Goal: Transaction & Acquisition: Book appointment/travel/reservation

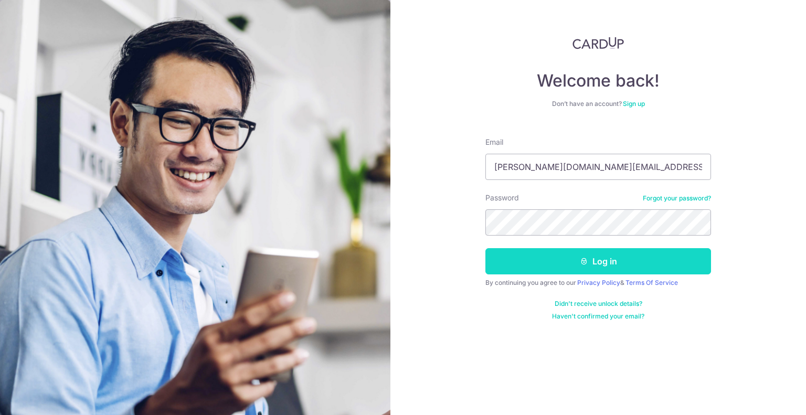
click at [604, 254] on button "Log in" at bounding box center [599, 261] width 226 height 26
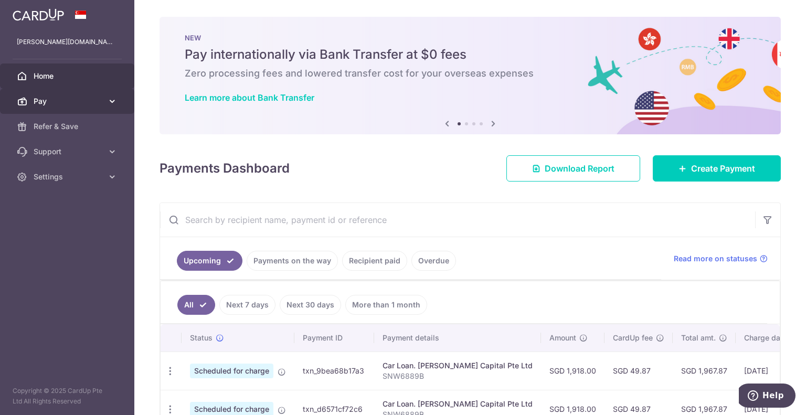
click at [43, 102] on span "Pay" at bounding box center [68, 101] width 69 height 10
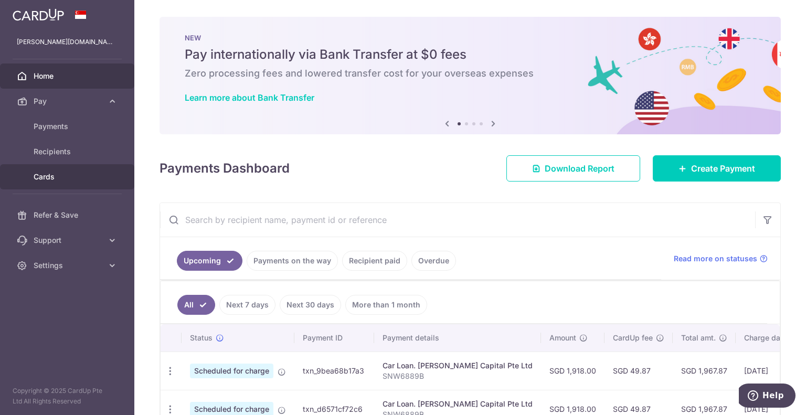
click at [47, 171] on link "Cards" at bounding box center [67, 176] width 134 height 25
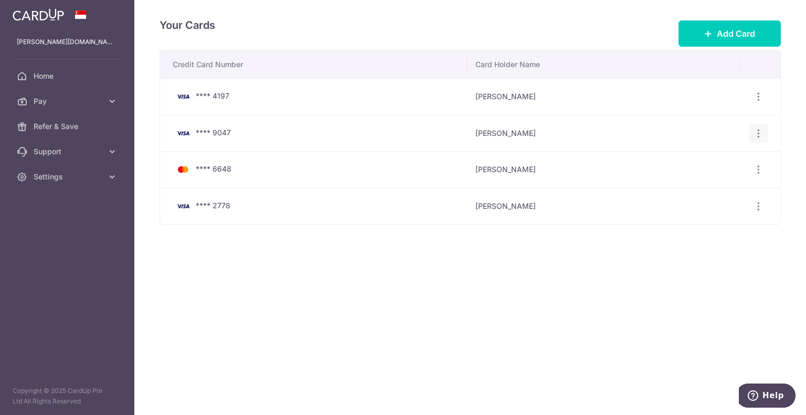
click at [757, 131] on icon "button" at bounding box center [758, 133] width 11 height 11
click at [703, 192] on span "Delete" at bounding box center [723, 187] width 71 height 13
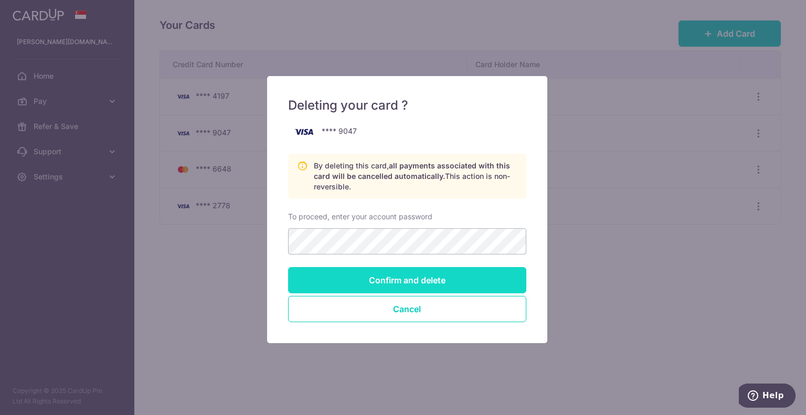
click at [450, 275] on input "Confirm and delete" at bounding box center [407, 280] width 238 height 26
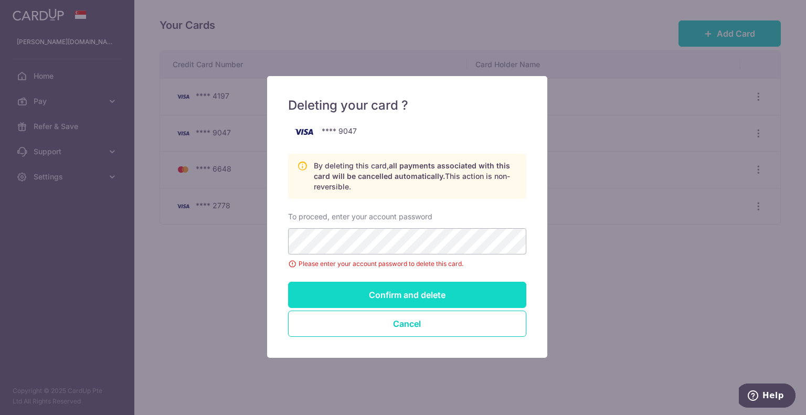
click at [402, 292] on input "Confirm and delete" at bounding box center [407, 295] width 238 height 26
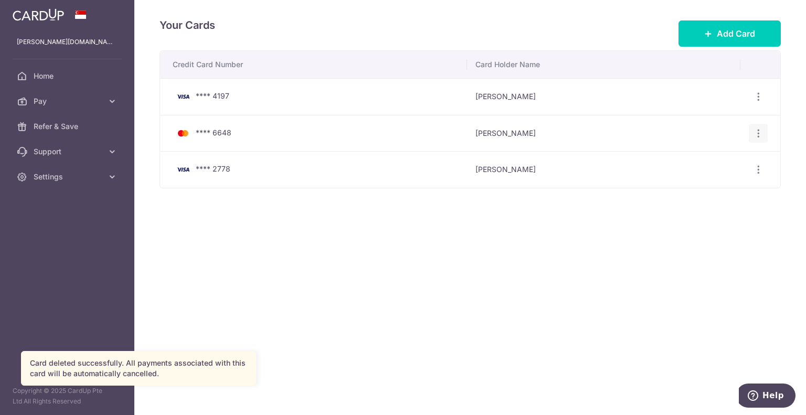
click at [758, 134] on icon "button" at bounding box center [758, 133] width 11 height 11
click at [694, 187] on span "Delete" at bounding box center [723, 187] width 71 height 13
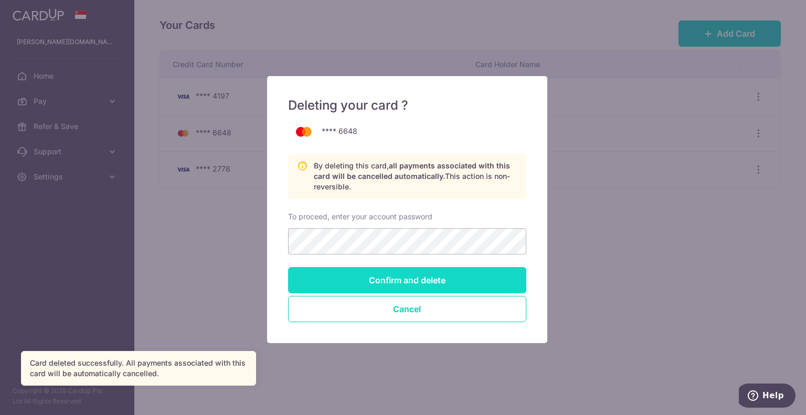
click at [398, 278] on input "Confirm and delete" at bounding box center [407, 280] width 238 height 26
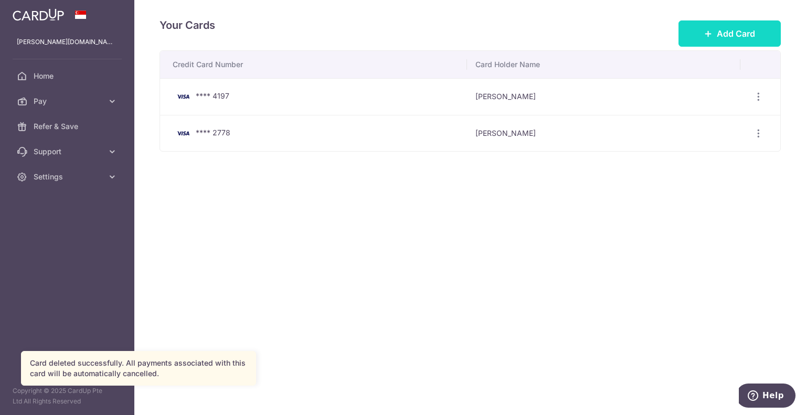
click at [724, 34] on span "Add Card" at bounding box center [736, 33] width 38 height 13
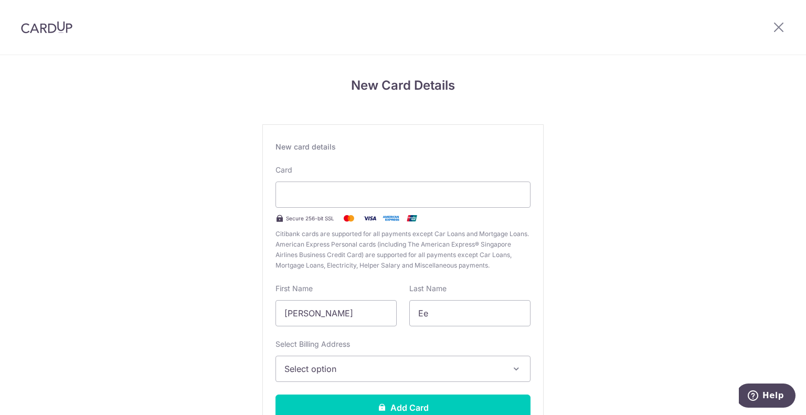
click at [705, 265] on div "New Card Details New card details Card Secure 256-bit SSL Citibank cards are su…" at bounding box center [403, 275] width 806 height 441
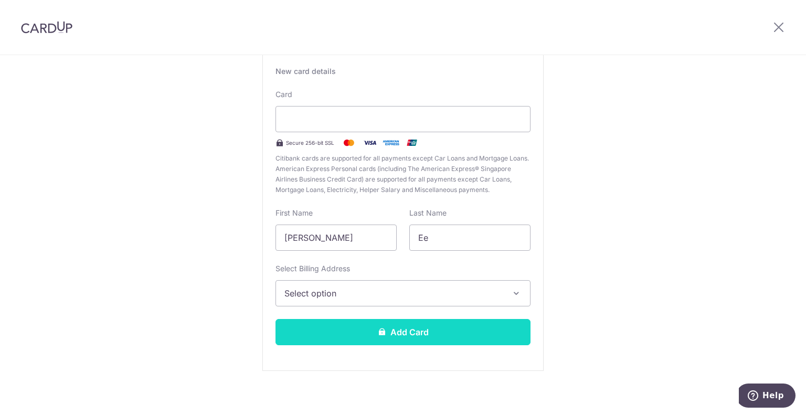
scroll to position [81, 0]
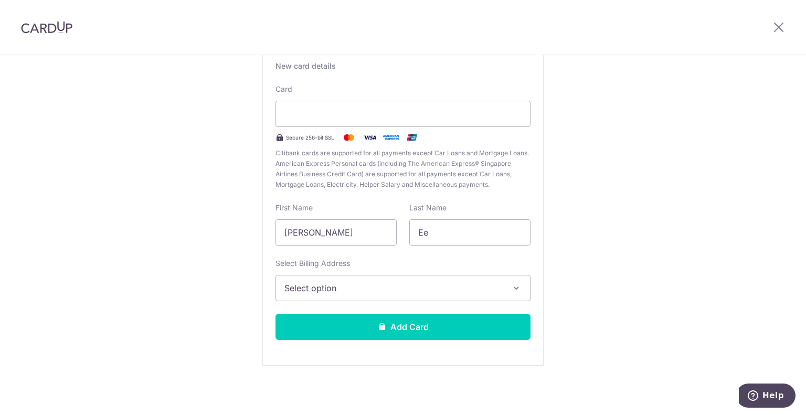
click at [351, 295] on button "Select option" at bounding box center [403, 288] width 255 height 26
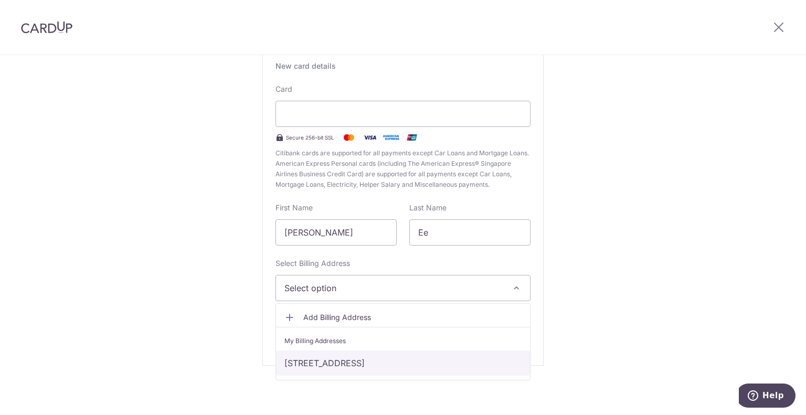
click at [338, 363] on link "23 sembawang crescent, 01-06, Singapore, Singapore-757054" at bounding box center [403, 363] width 254 height 25
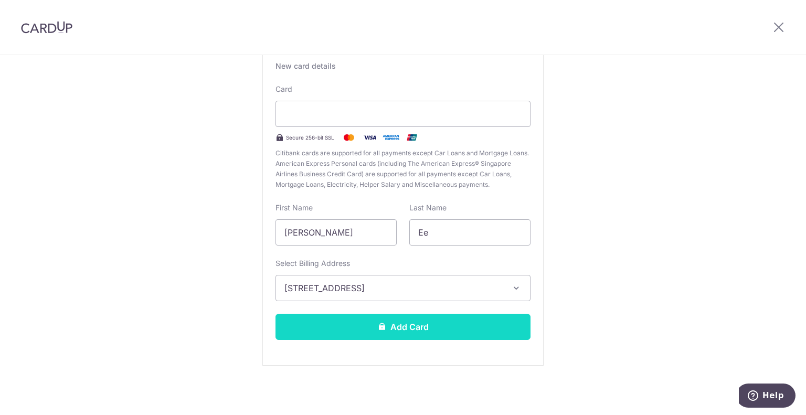
click at [365, 328] on button "Add Card" at bounding box center [403, 327] width 255 height 26
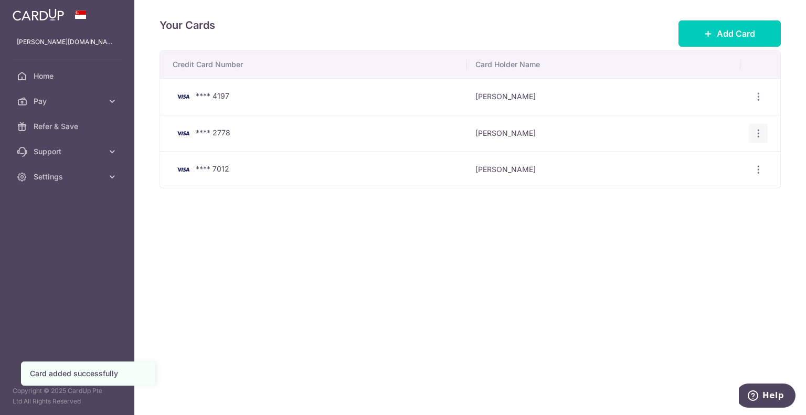
click at [760, 133] on icon "button" at bounding box center [758, 133] width 11 height 11
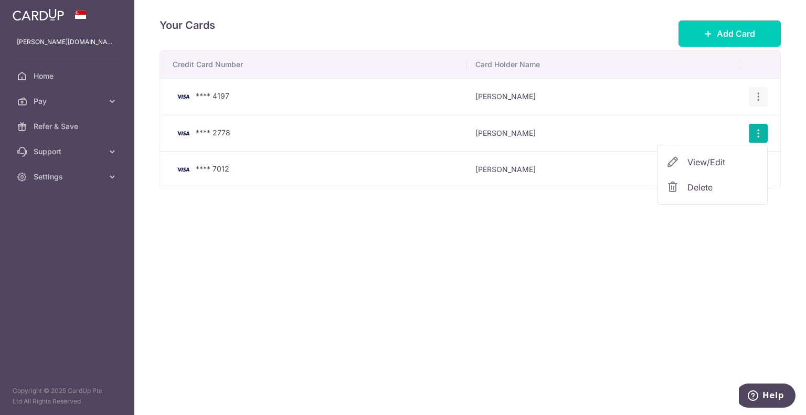
click at [760, 93] on icon "button" at bounding box center [758, 96] width 11 height 11
click at [705, 151] on span "Delete" at bounding box center [723, 151] width 71 height 13
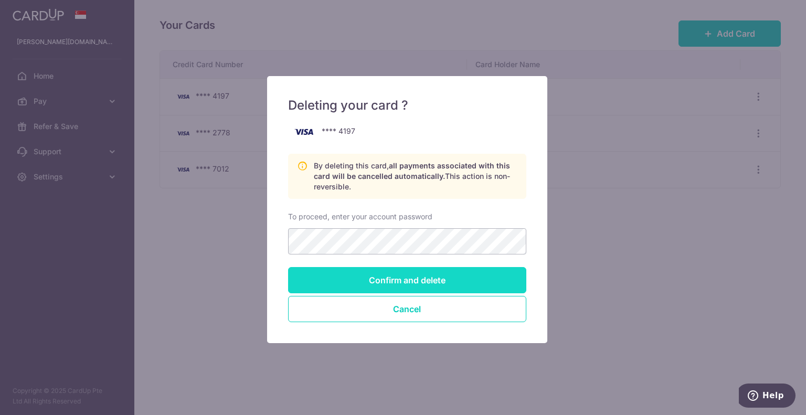
click at [412, 275] on input "Confirm and delete" at bounding box center [407, 280] width 238 height 26
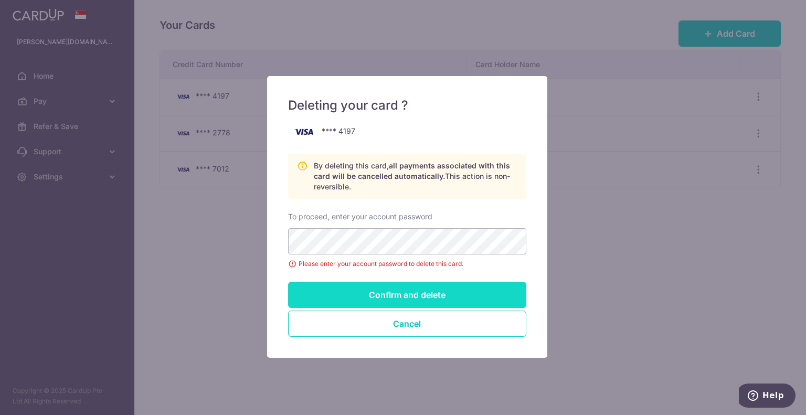
click at [366, 287] on input "Confirm and delete" at bounding box center [407, 295] width 238 height 26
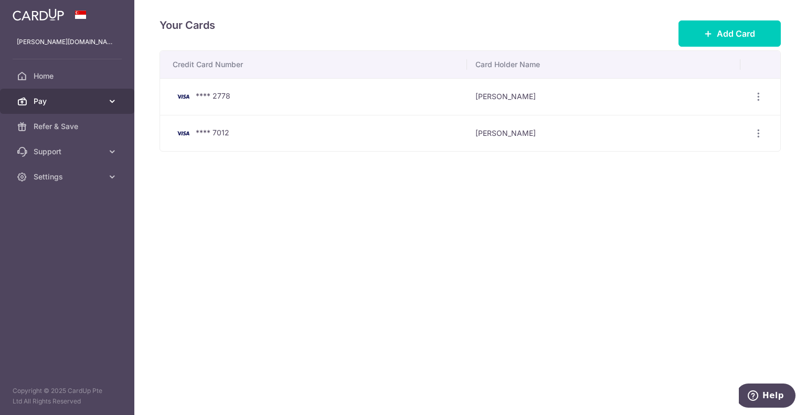
click at [45, 102] on span "Pay" at bounding box center [68, 101] width 69 height 10
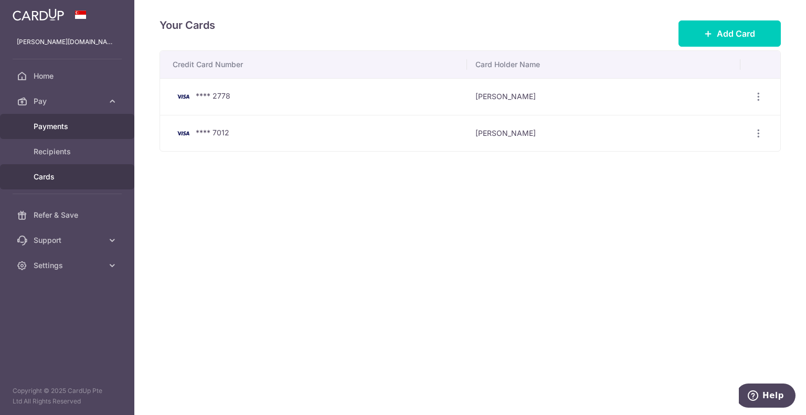
click at [47, 129] on span "Payments" at bounding box center [68, 126] width 69 height 10
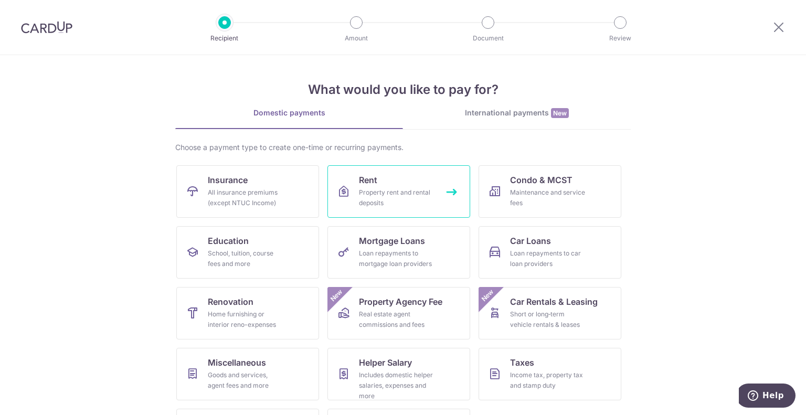
click at [366, 196] on div "Property rent and rental deposits" at bounding box center [397, 197] width 76 height 21
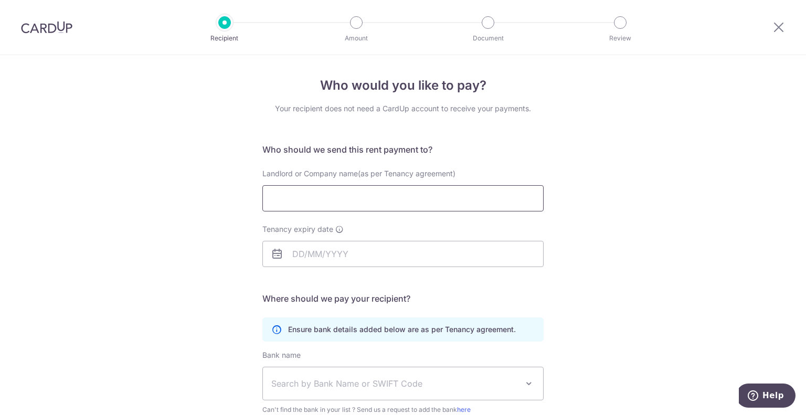
click at [352, 202] on input "Landlord or Company name(as per Tenancy agreement)" at bounding box center [402, 198] width 281 height 26
paste input "[PERSON_NAME]"
type input "[PERSON_NAME]"
click at [299, 251] on input "Tenancy expiry date" at bounding box center [402, 254] width 281 height 26
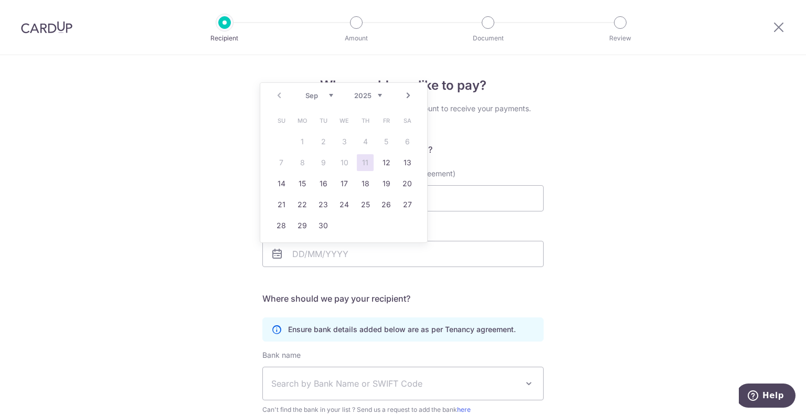
click at [647, 238] on div "Who would you like to pay? Your recipient does not need a CardUp account to rec…" at bounding box center [403, 305] width 806 height 500
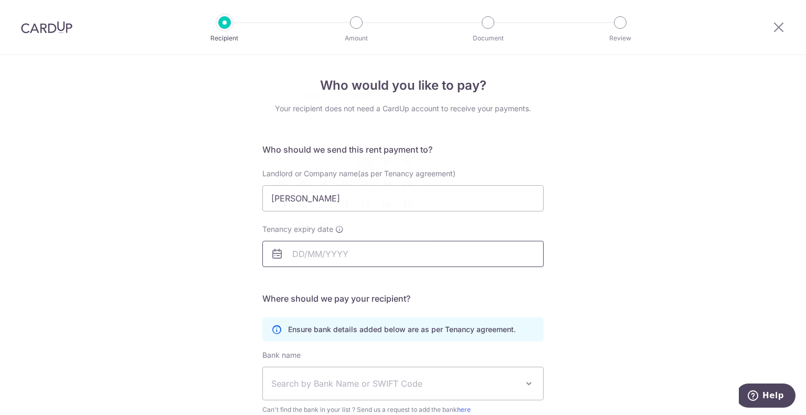
click at [317, 247] on input "Tenancy expiry date" at bounding box center [402, 254] width 281 height 26
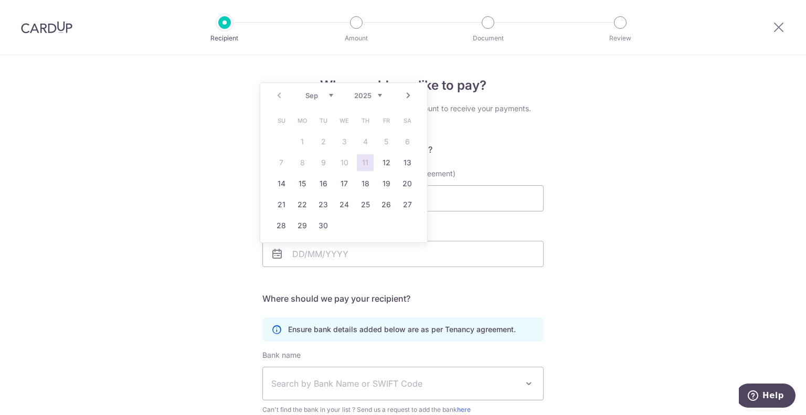
click at [377, 96] on select "2025 2026 2027 2028 2029 2030 2031 2032 2033 2034 2035" at bounding box center [368, 95] width 28 height 8
click at [384, 208] on link "25" at bounding box center [386, 204] width 17 height 17
type input "25/09/2026"
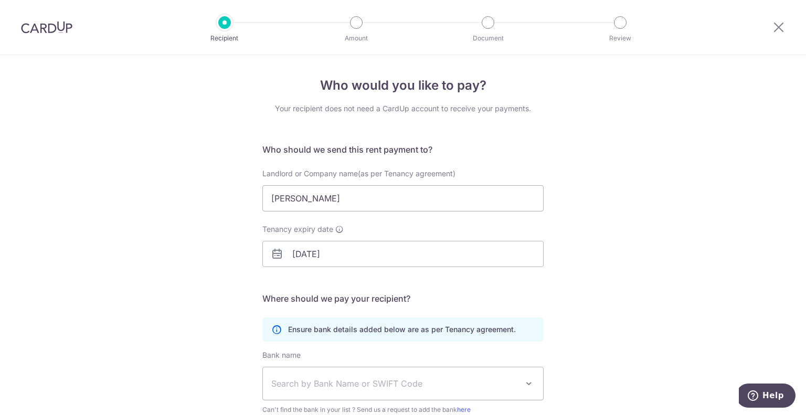
click at [591, 218] on div "Who would you like to pay? Your recipient does not need a CardUp account to rec…" at bounding box center [403, 305] width 806 height 500
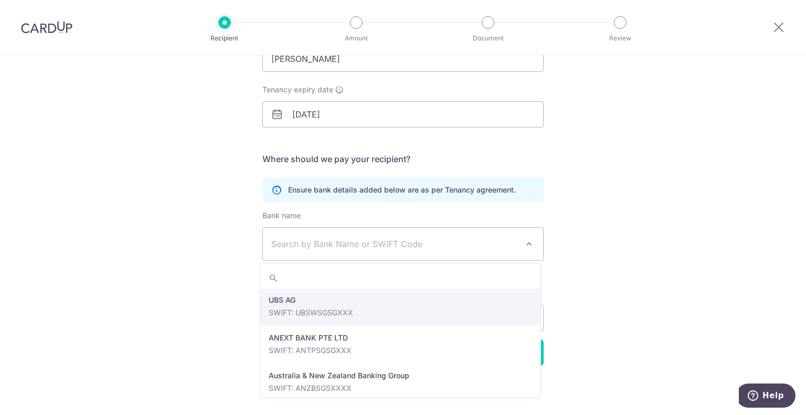
click at [321, 248] on span "Search by Bank Name or SWIFT Code" at bounding box center [394, 244] width 247 height 13
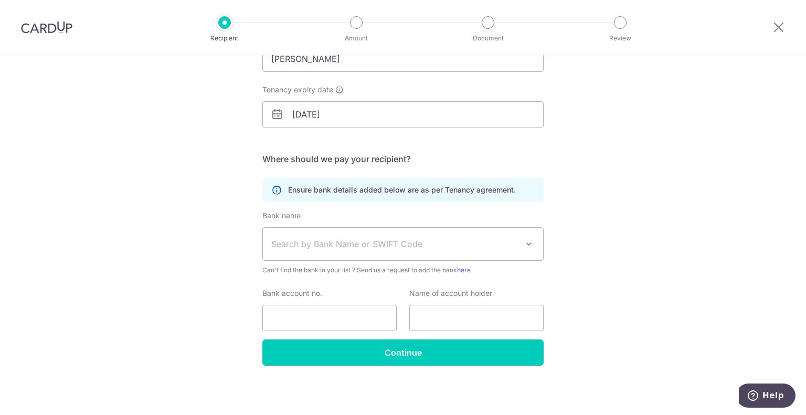
click at [408, 242] on span "Search by Bank Name or SWIFT Code" at bounding box center [394, 244] width 247 height 13
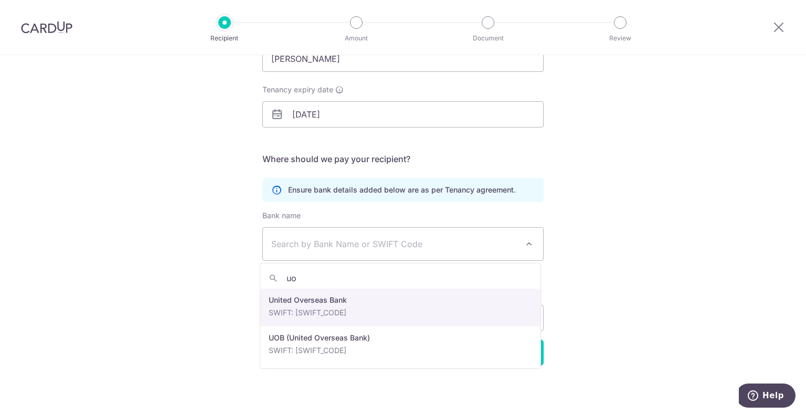
type input "uo"
select select "23668"
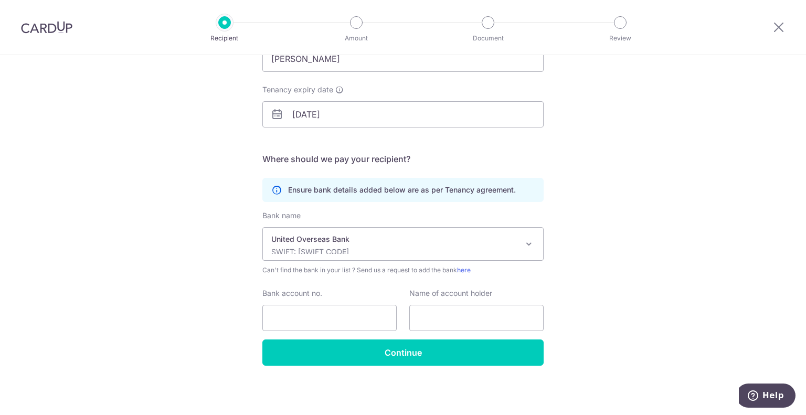
click at [307, 250] on p "SWIFT: UOVBSGSGXXX" at bounding box center [394, 252] width 247 height 10
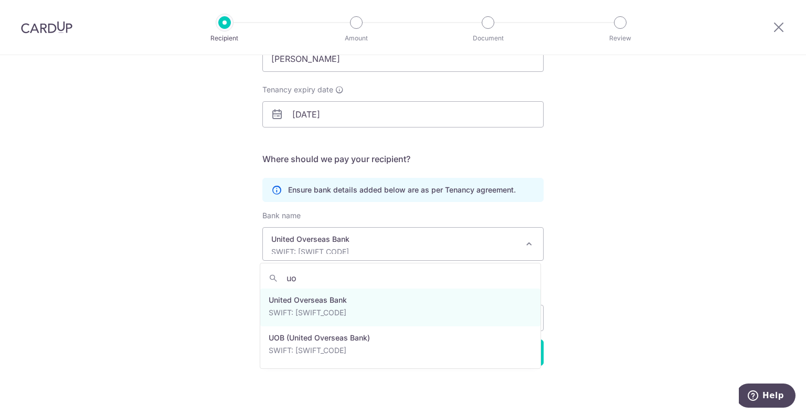
scroll to position [0, 0]
type input "uob"
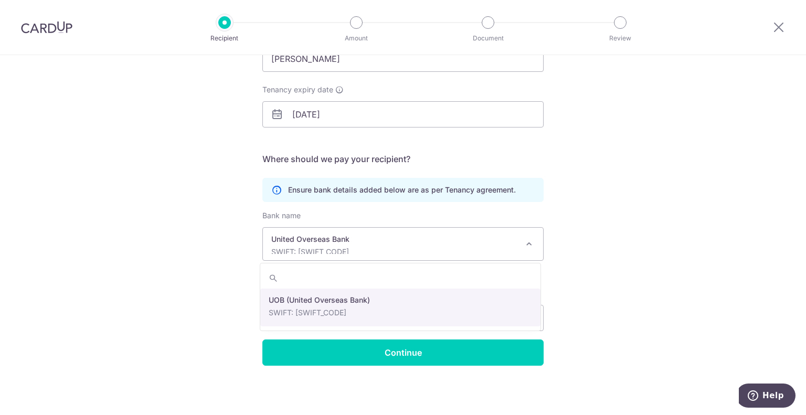
click at [219, 283] on div "Who would you like to pay? Your recipient does not need a CardUp account to rec…" at bounding box center [403, 165] width 806 height 500
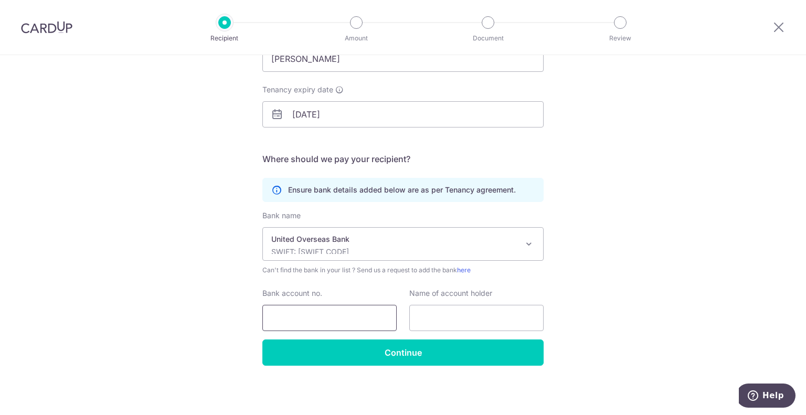
click at [299, 316] on input "Bank account no." at bounding box center [329, 318] width 134 height 26
paste input "773-357-580-1"
click at [325, 318] on input "773-357-580-1" at bounding box center [329, 318] width 134 height 26
click at [307, 322] on input "773-357-5801" at bounding box center [329, 318] width 134 height 26
click at [288, 319] on input "773-3575801" at bounding box center [329, 318] width 134 height 26
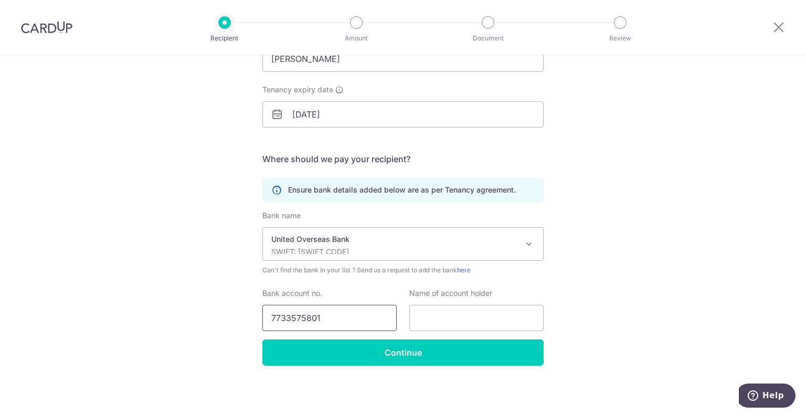
type input "7733575801"
click at [414, 320] on input "text" at bounding box center [476, 318] width 134 height 26
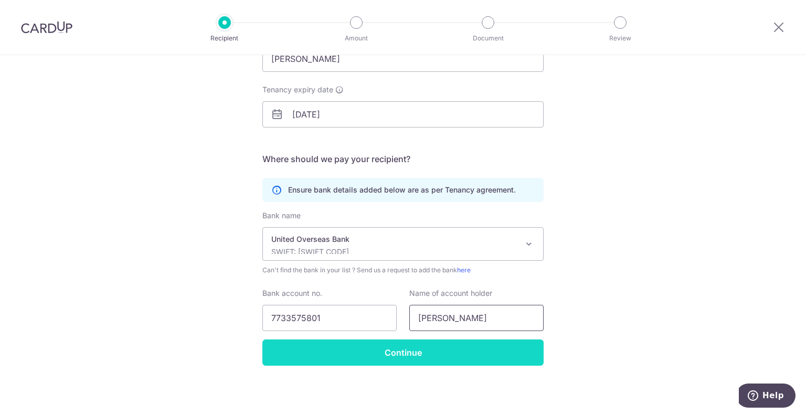
type input "Chen Xu"
click at [401, 357] on input "Continue" at bounding box center [402, 353] width 281 height 26
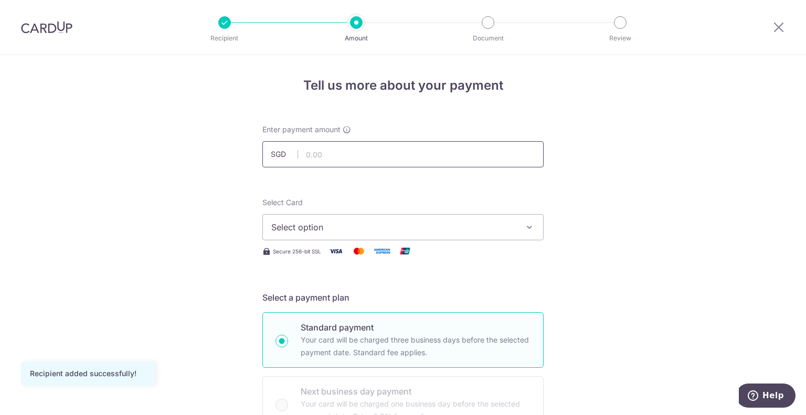
click at [313, 160] on input "text" at bounding box center [402, 154] width 281 height 26
type input "4,400.00"
click at [524, 223] on icon "button" at bounding box center [529, 227] width 10 height 10
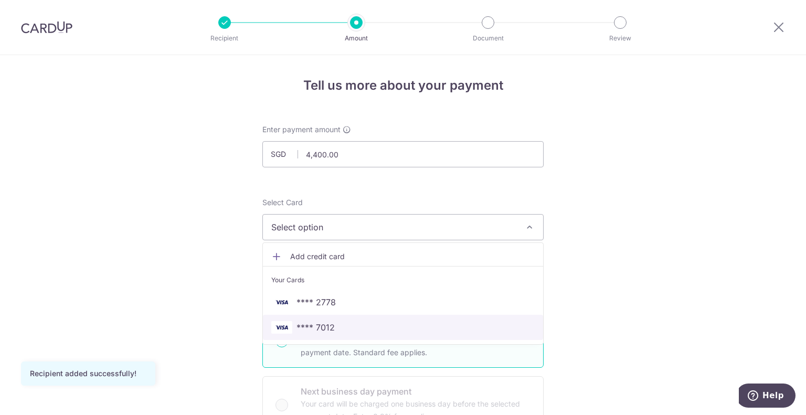
click at [329, 325] on span "**** 7012" at bounding box center [316, 327] width 38 height 13
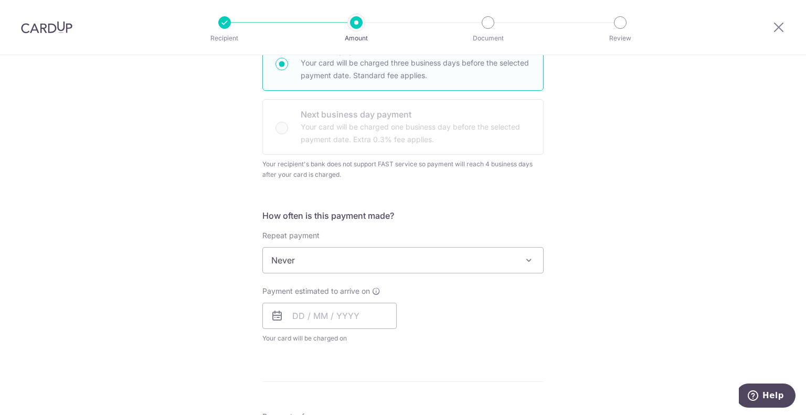
scroll to position [420, 0]
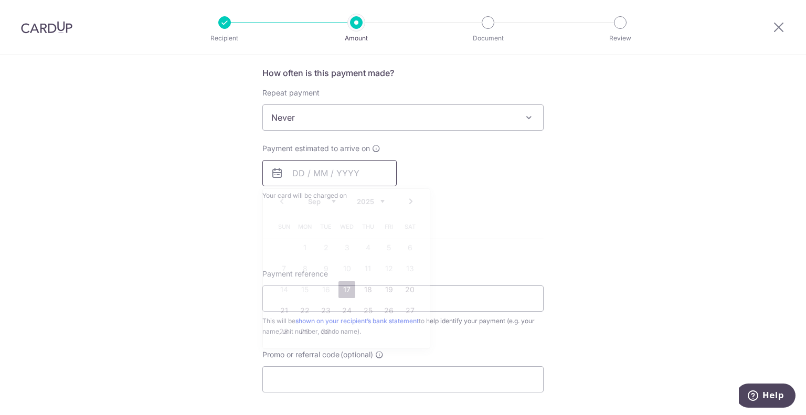
click at [298, 180] on input "text" at bounding box center [329, 173] width 134 height 26
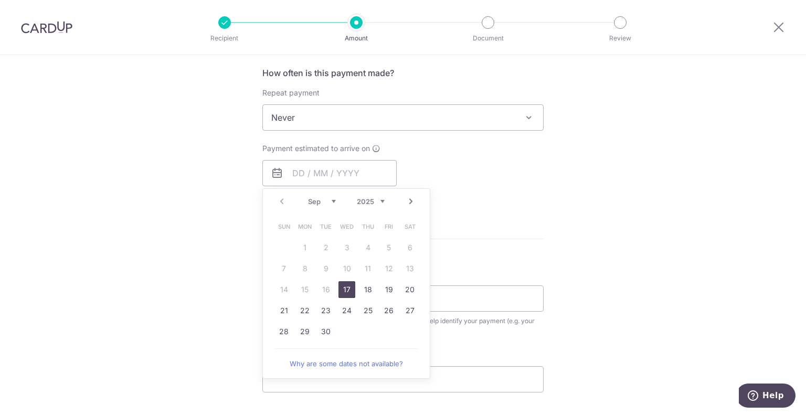
click at [192, 179] on div "Tell us more about your payment Enter payment amount SGD 4,400.00 4400.00 Recip…" at bounding box center [403, 122] width 806 height 975
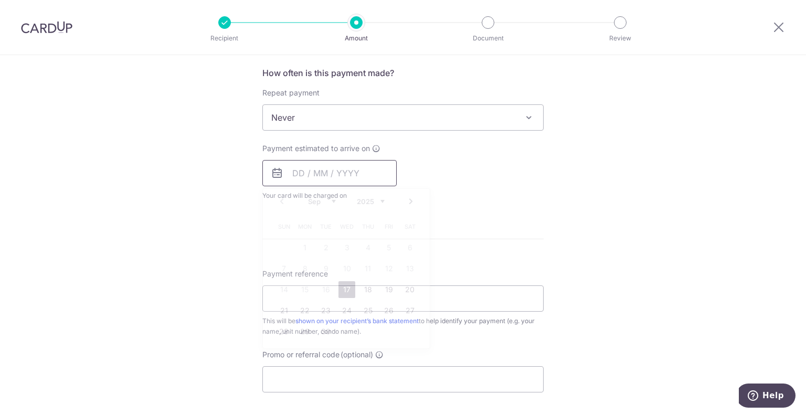
click at [292, 177] on input "text" at bounding box center [329, 173] width 134 height 26
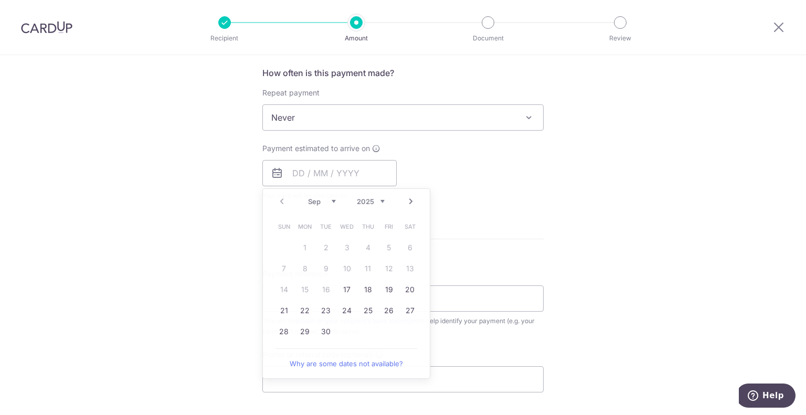
click at [190, 249] on div "Tell us more about your payment Enter payment amount SGD 4,400.00 4400.00 Recip…" at bounding box center [403, 122] width 806 height 975
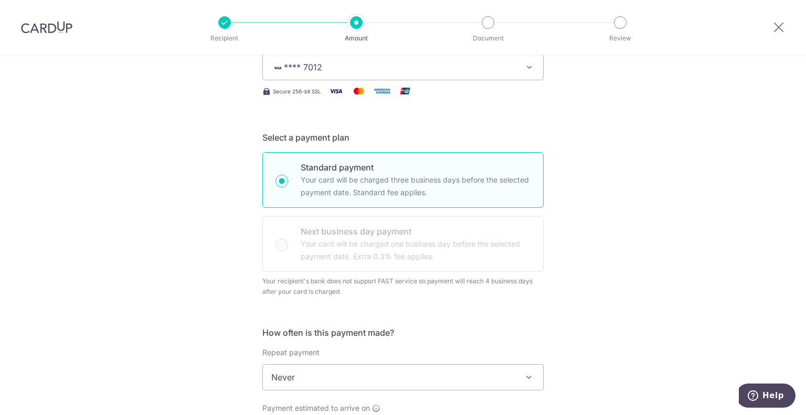
scroll to position [157, 0]
click at [325, 253] on div "Standard payment Your card will be charged three business days before the selec…" at bounding box center [402, 215] width 281 height 120
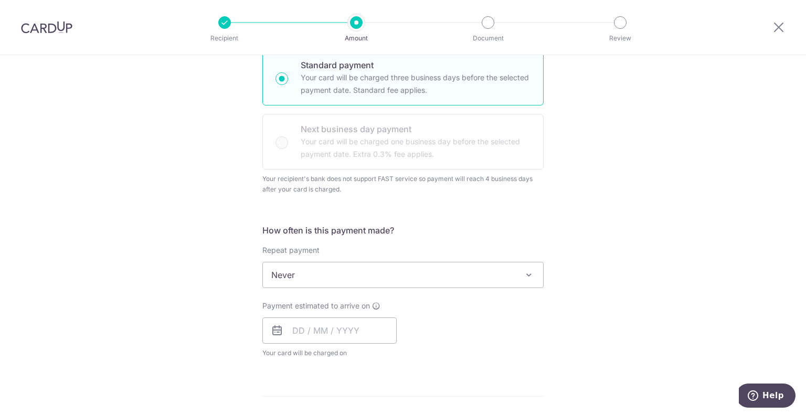
click at [313, 269] on span "Never" at bounding box center [403, 274] width 280 height 25
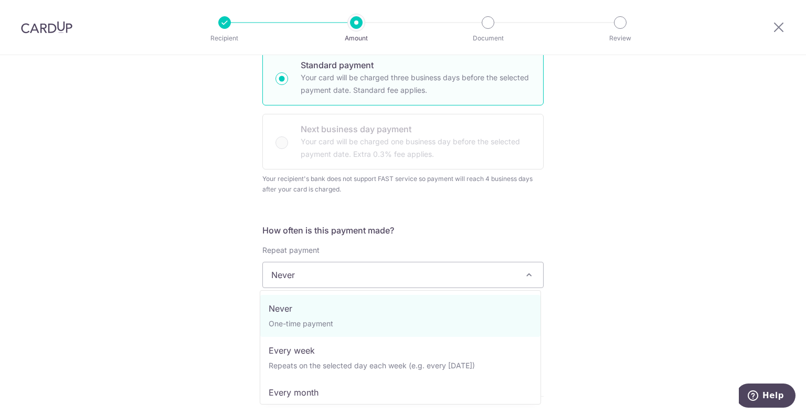
click at [195, 265] on div "Tell us more about your payment Enter payment amount SGD 4,400.00 4400.00 Recip…" at bounding box center [403, 280] width 806 height 975
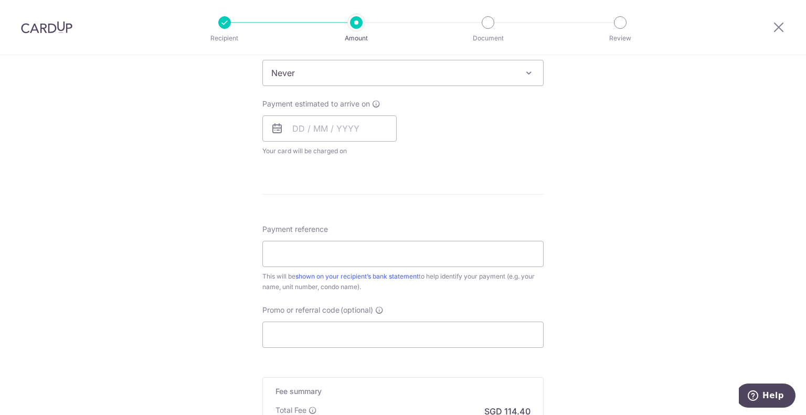
scroll to position [472, 0]
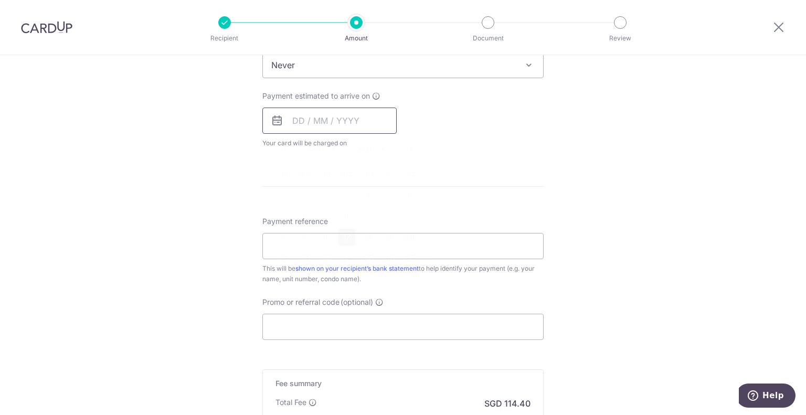
click at [296, 124] on input "text" at bounding box center [329, 121] width 134 height 26
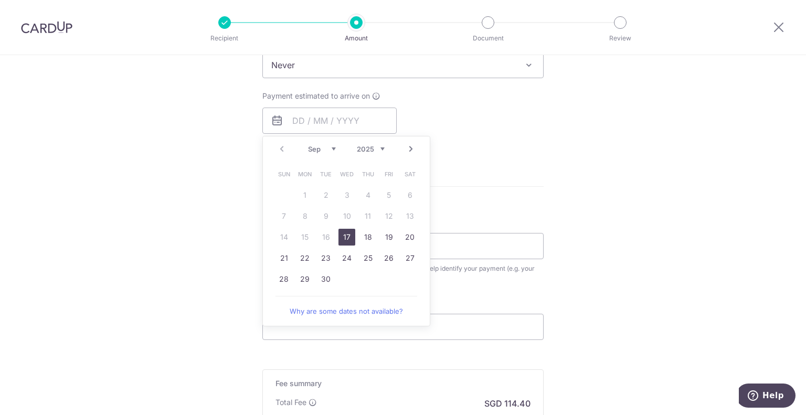
click at [343, 235] on link "17" at bounding box center [347, 237] width 17 height 17
type input "17/09/2025"
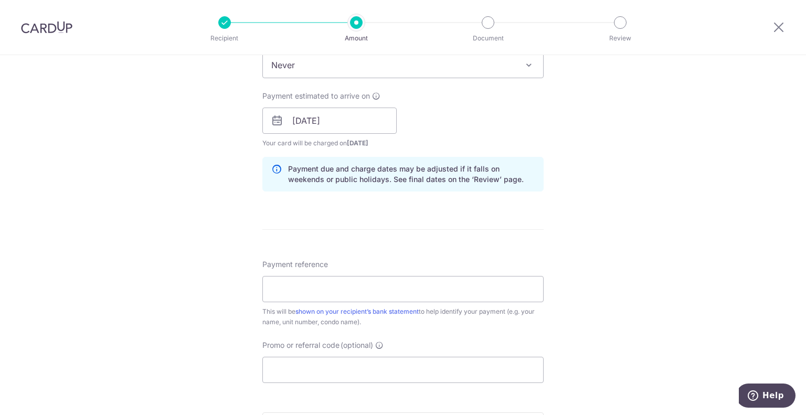
click at [201, 235] on div "Tell us more about your payment Enter payment amount SGD 4,400.00 4400.00 Recip…" at bounding box center [403, 92] width 806 height 1018
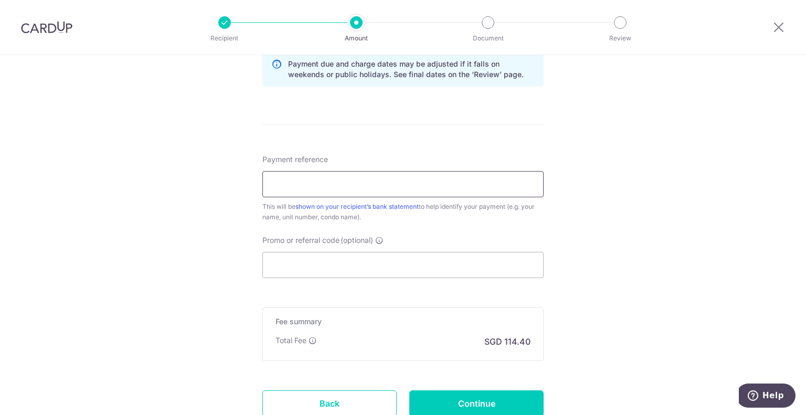
click at [312, 186] on input "Payment reference" at bounding box center [402, 184] width 281 height 26
click at [323, 192] on input "Payment reference" at bounding box center [402, 184] width 281 height 26
click at [291, 190] on input "Payment reference" at bounding box center [402, 184] width 281 height 26
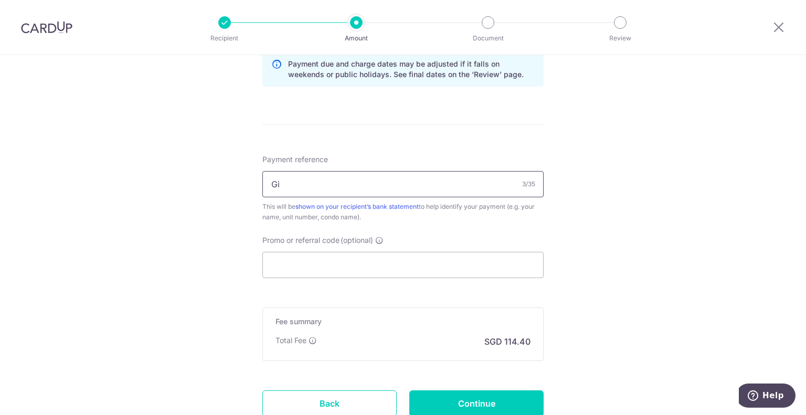
type input "G"
type input "0311 Commodore"
click at [305, 265] on input "Promo or referral code (optional)" at bounding box center [402, 265] width 281 height 26
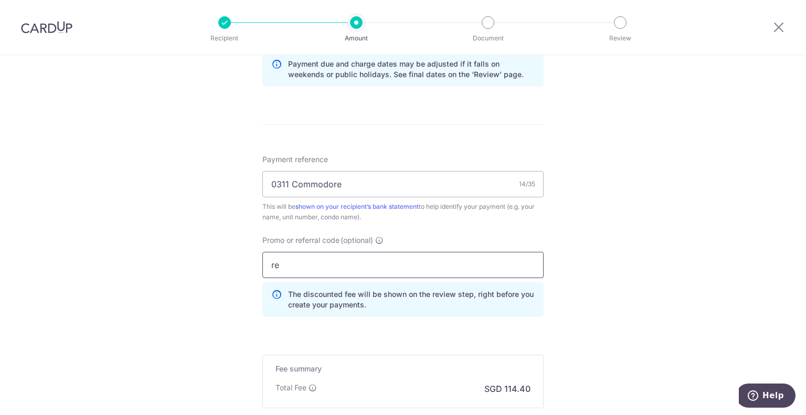
type input "r"
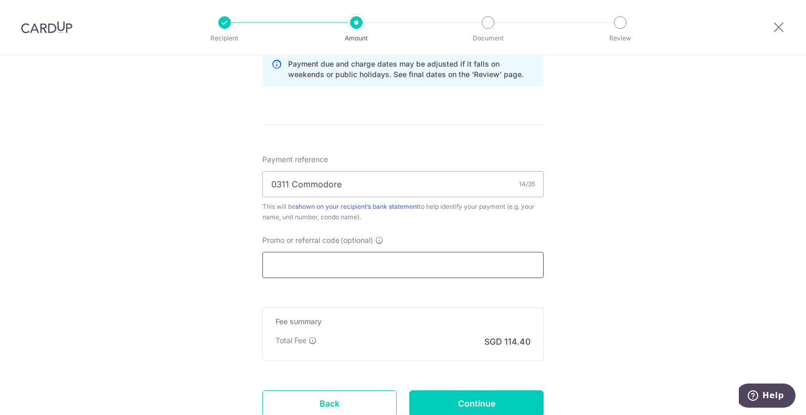
click at [302, 265] on input "Promo or referral code (optional)" at bounding box center [402, 265] width 281 height 26
paste input "OFF225"
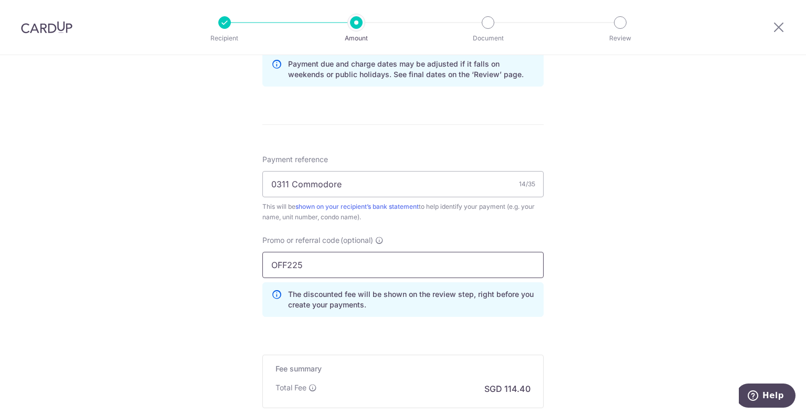
type input "OFF225"
click at [220, 299] on div "Tell us more about your payment Enter payment amount SGD 4,400.00 4400.00 Recip…" at bounding box center [403, 10] width 806 height 1065
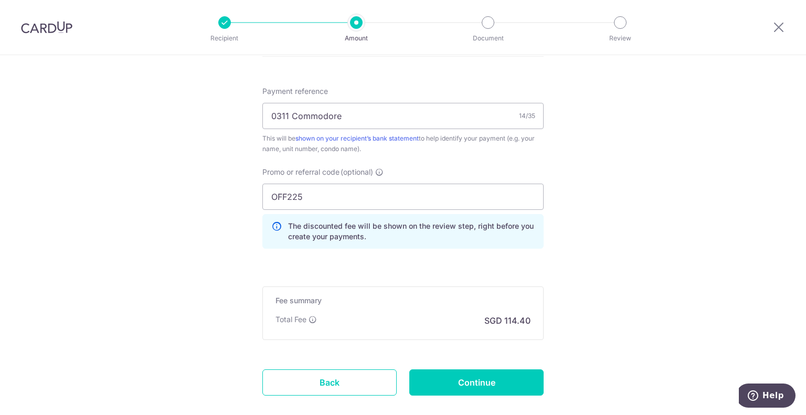
scroll to position [705, 0]
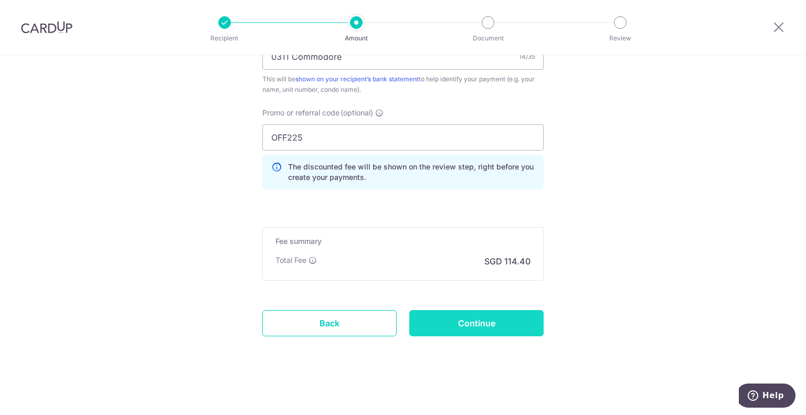
click at [490, 326] on input "Continue" at bounding box center [476, 323] width 134 height 26
type input "Create Schedule"
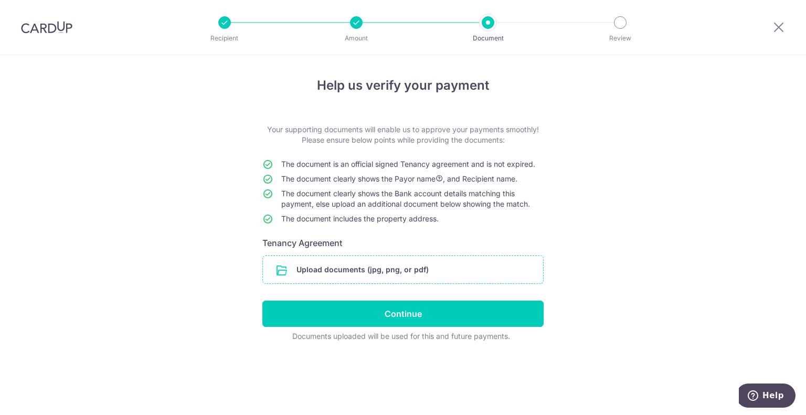
click at [334, 270] on input "file" at bounding box center [403, 269] width 280 height 27
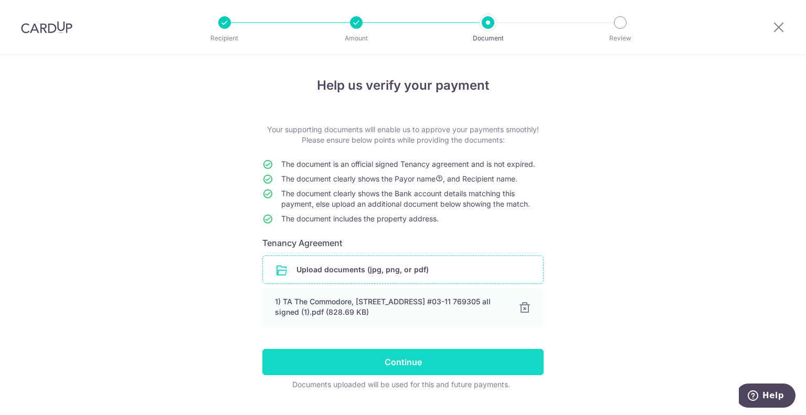
click at [408, 361] on input "Continue" at bounding box center [402, 362] width 281 height 26
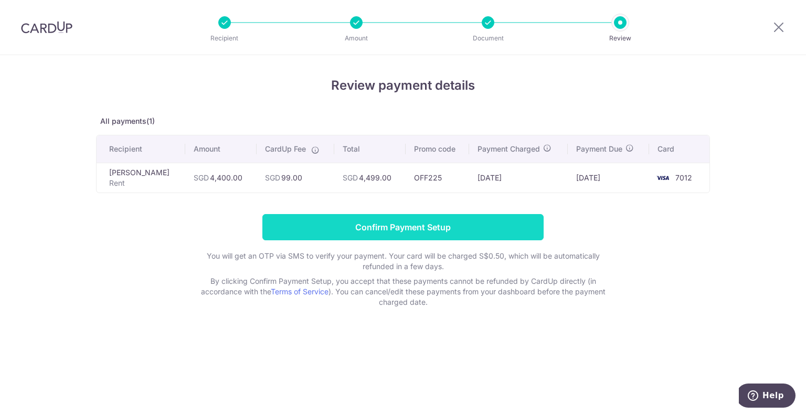
click at [417, 232] on input "Confirm Payment Setup" at bounding box center [402, 227] width 281 height 26
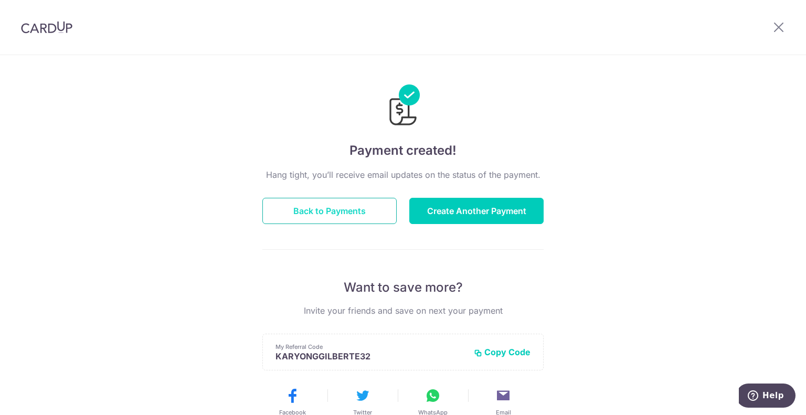
click at [335, 210] on button "Back to Payments" at bounding box center [329, 211] width 134 height 26
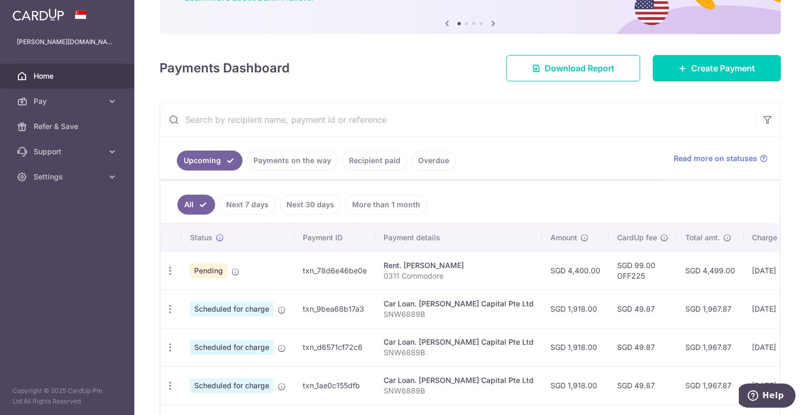
scroll to position [105, 0]
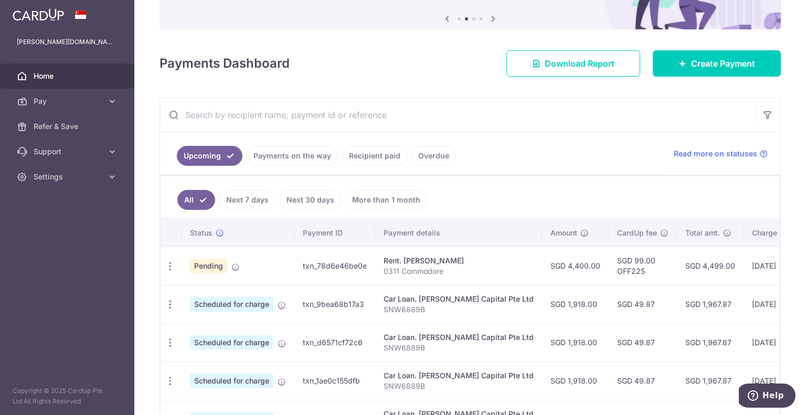
click at [429, 269] on p "0311 Commodore" at bounding box center [459, 271] width 150 height 10
click at [355, 263] on td "txn_78d6e46be0e" at bounding box center [334, 266] width 81 height 38
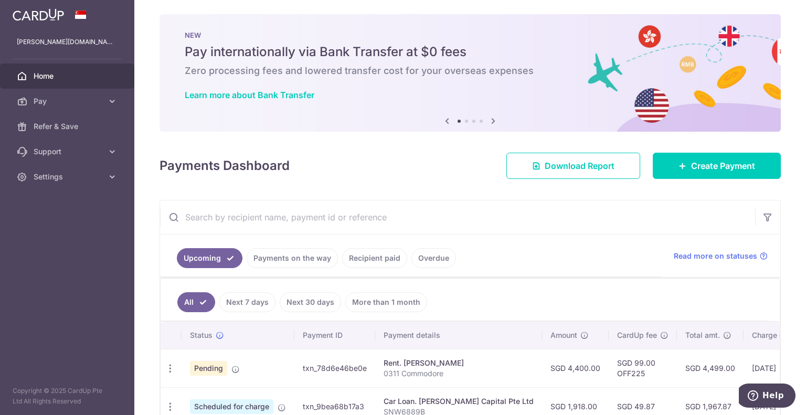
scroll to position [0, 0]
